Goal: Find specific page/section: Find specific page/section

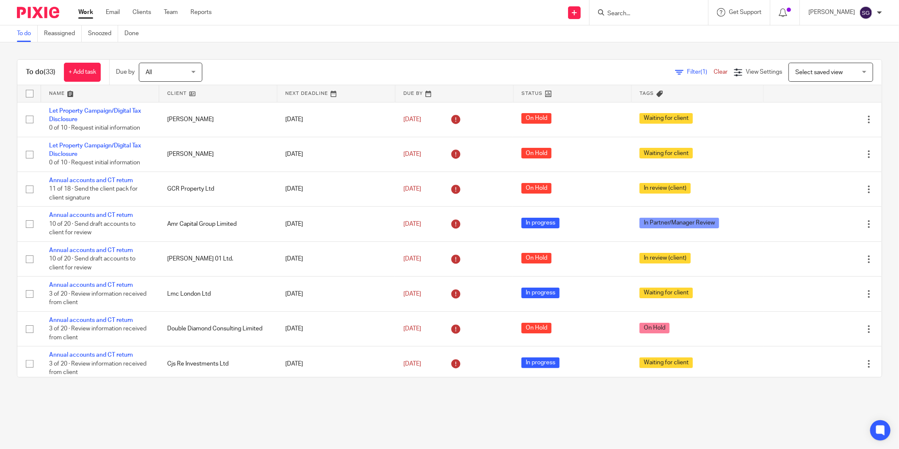
click at [621, 9] on form at bounding box center [652, 12] width 90 height 11
click at [620, 14] on input "Search" at bounding box center [645, 14] width 76 height 8
type input "IDH"
click at [676, 31] on link at bounding box center [696, 36] width 183 height 19
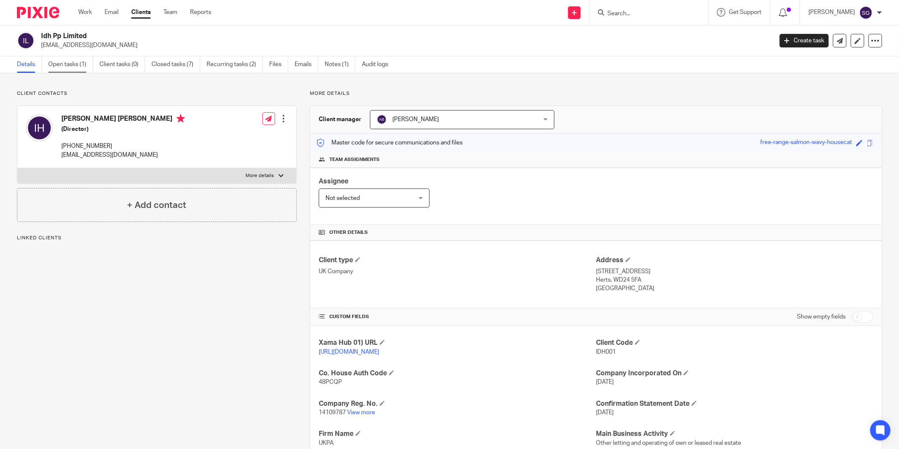
click at [82, 69] on link "Open tasks (1)" at bounding box center [70, 64] width 45 height 17
